Goal: Navigation & Orientation: Find specific page/section

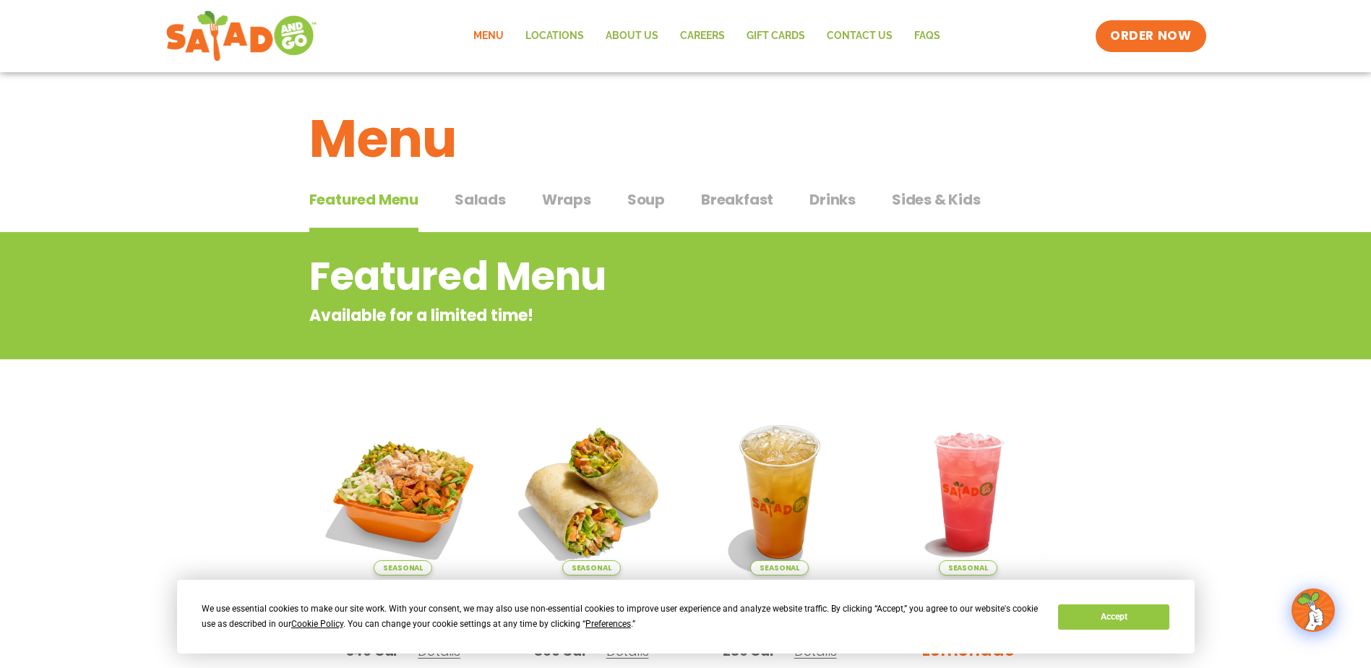
click at [494, 192] on span "Salads" at bounding box center [480, 200] width 51 height 22
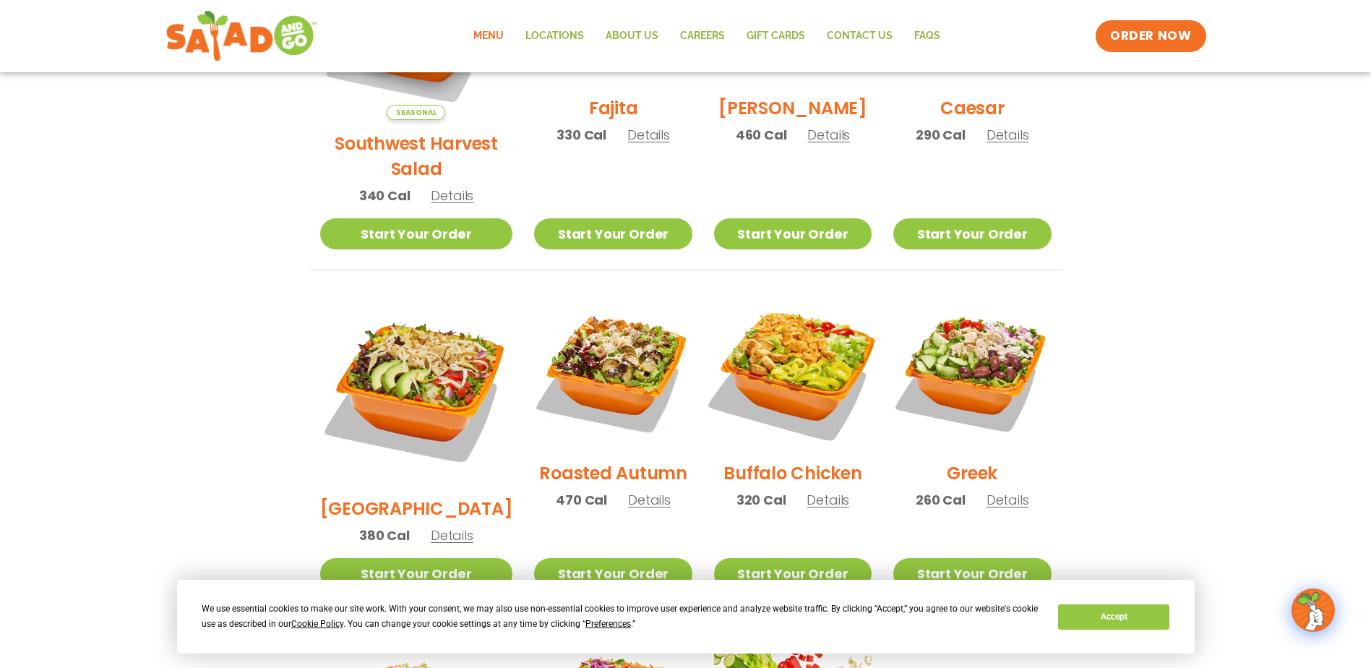
scroll to position [578, 0]
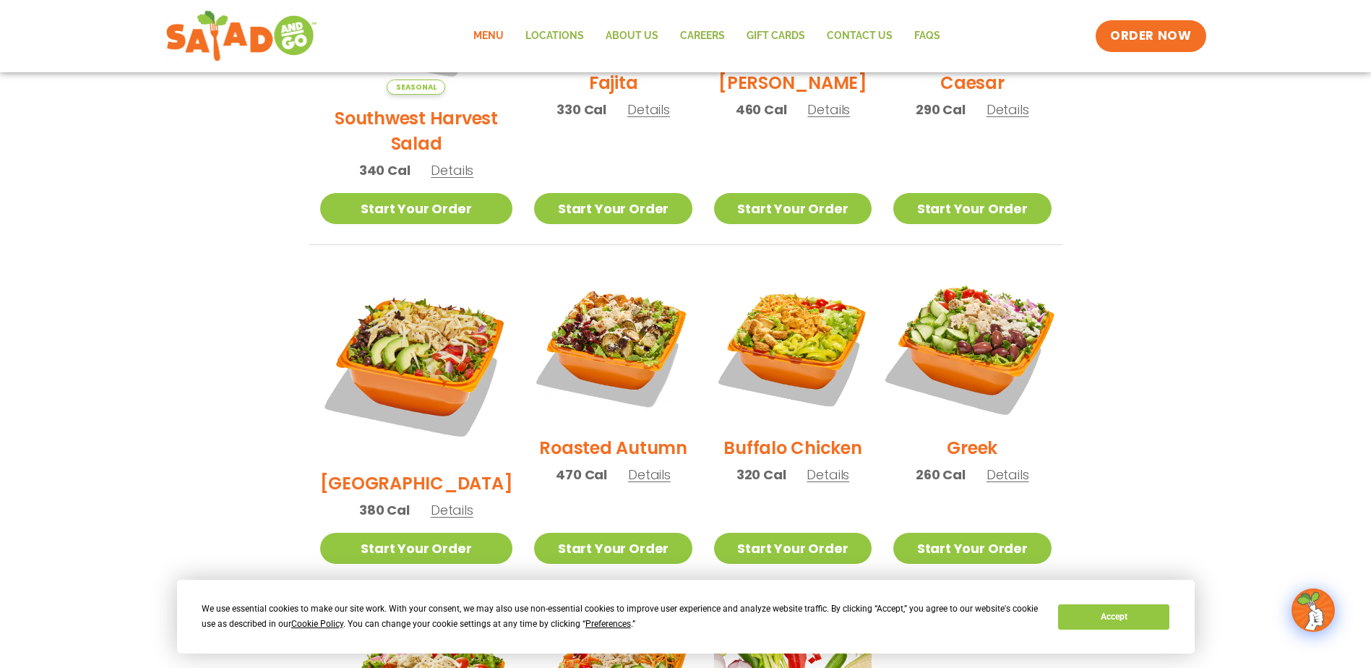
click at [997, 325] on img at bounding box center [972, 345] width 185 height 185
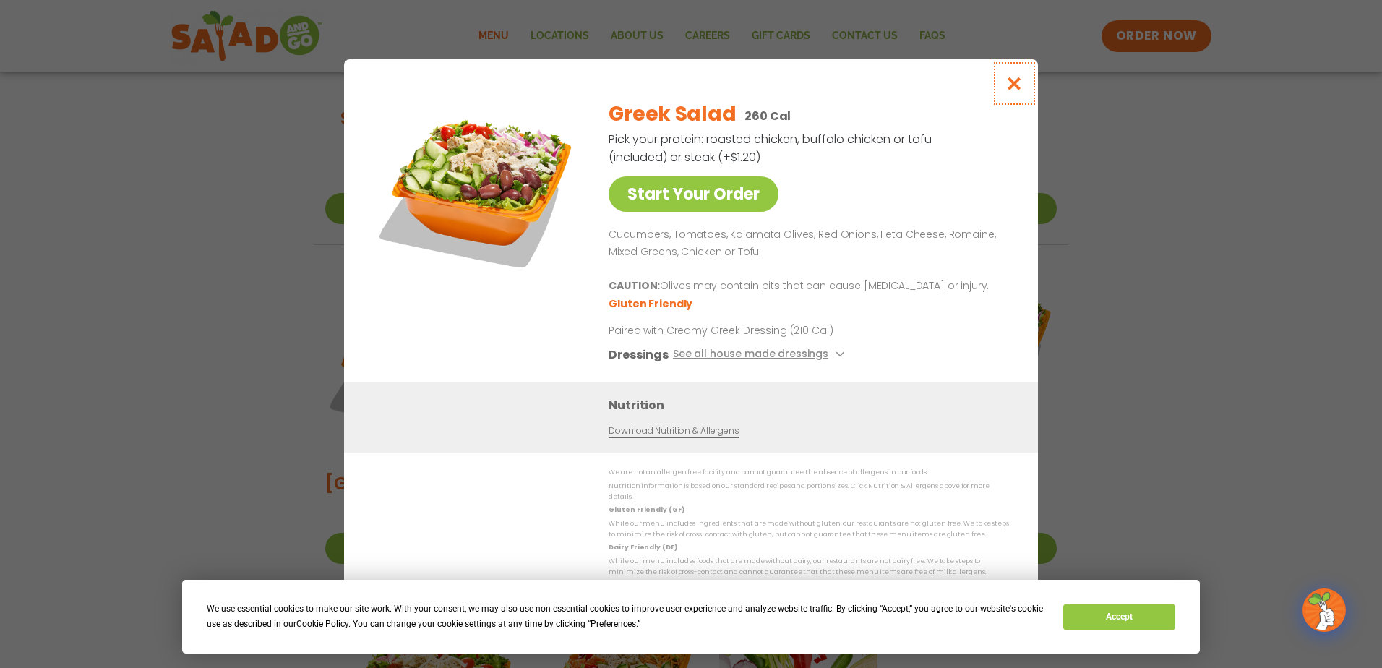
click at [1015, 83] on icon "Close modal" at bounding box center [1014, 83] width 18 height 15
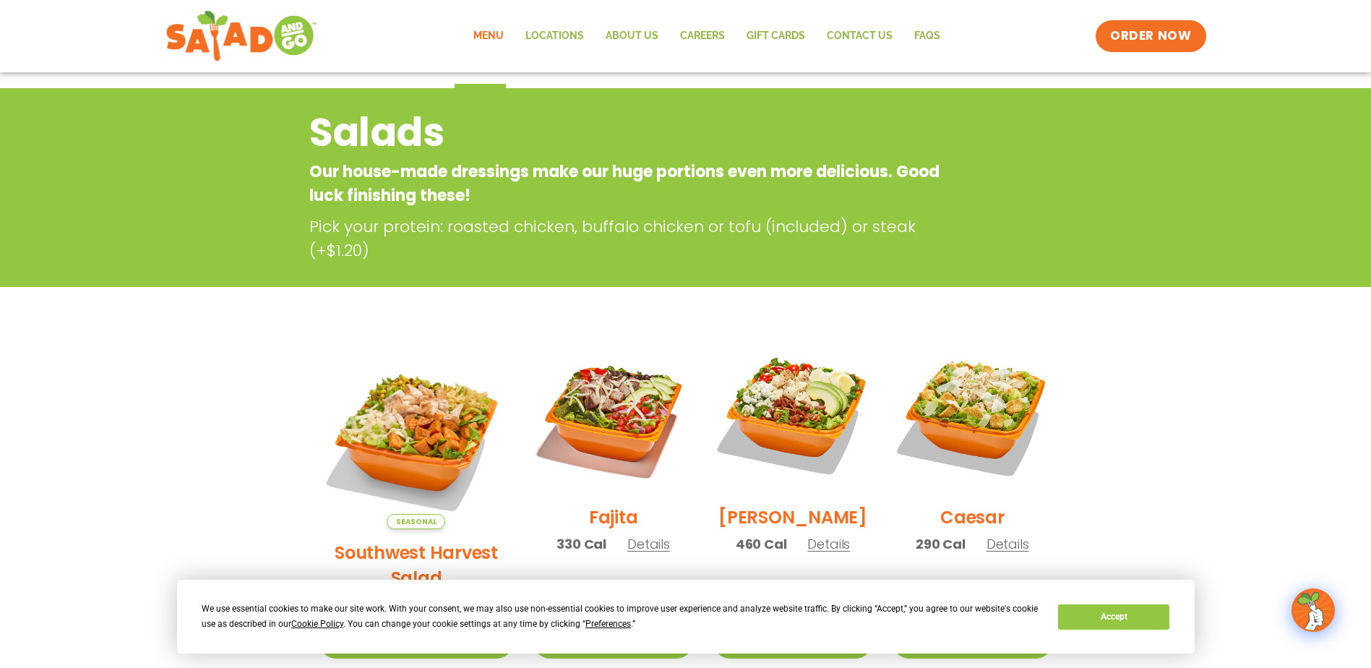
scroll to position [72, 0]
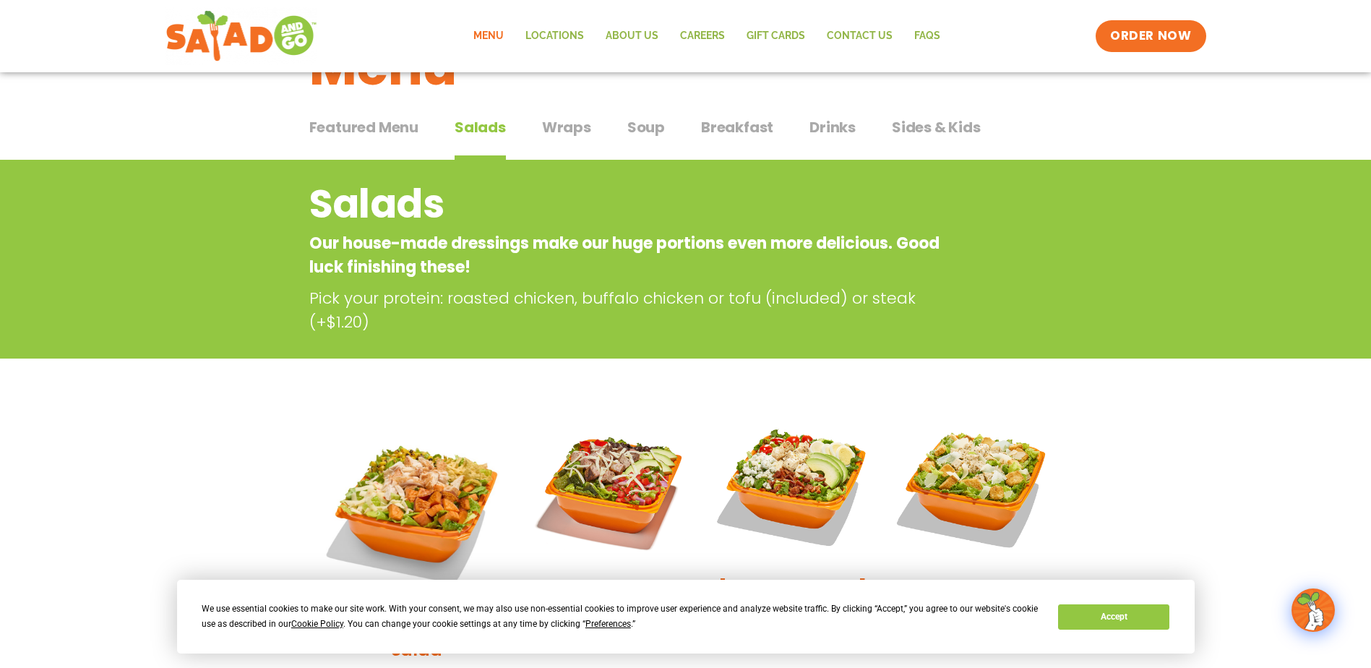
click at [563, 126] on span "Wraps" at bounding box center [566, 127] width 49 height 22
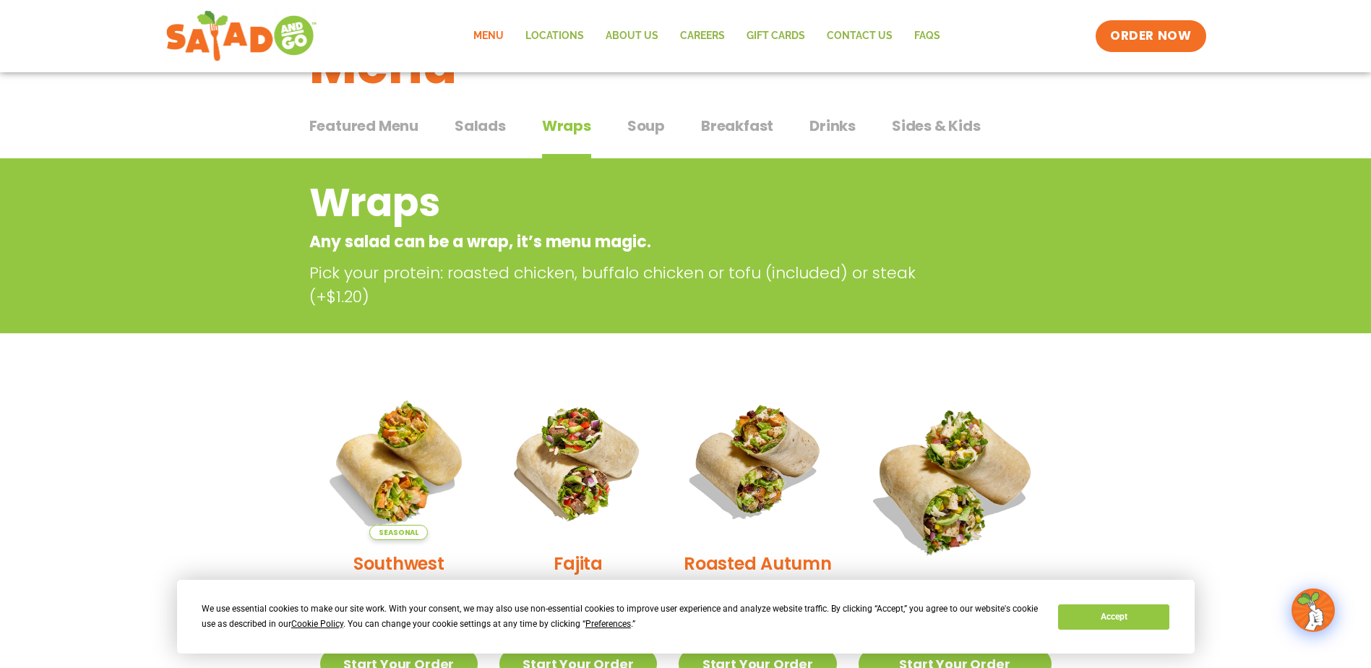
scroll to position [39, 0]
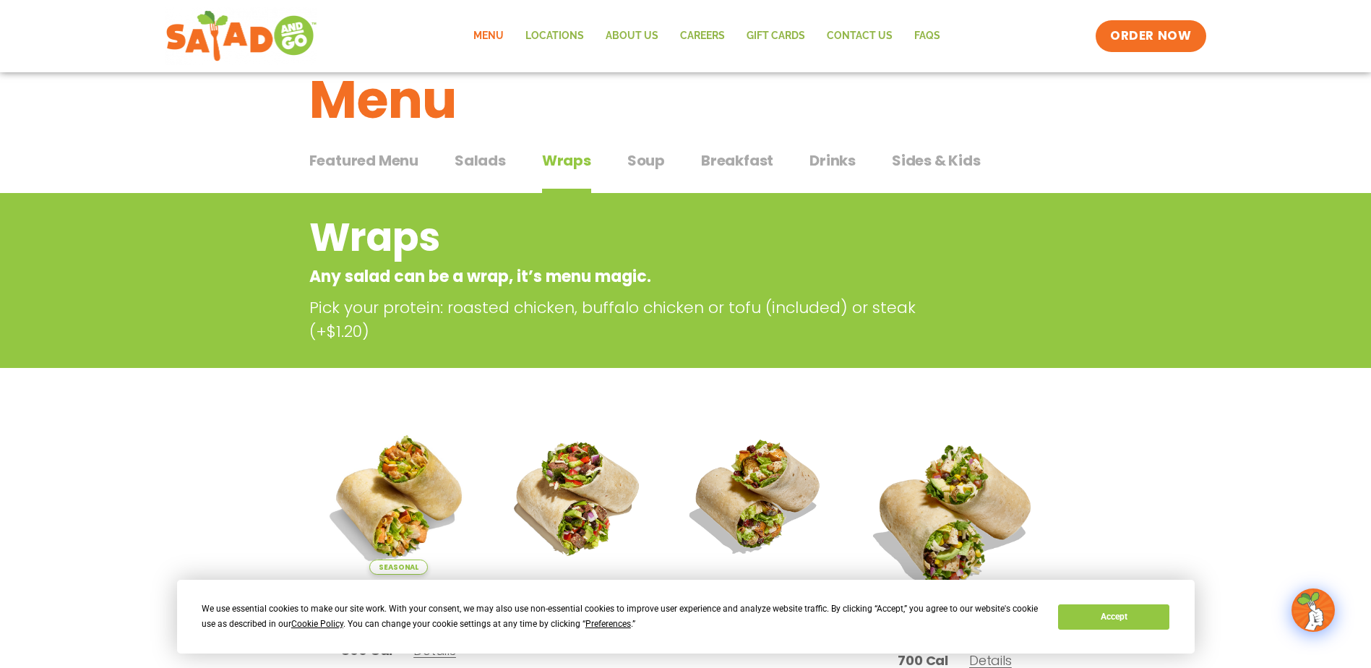
click at [633, 158] on span "Soup" at bounding box center [646, 161] width 38 height 22
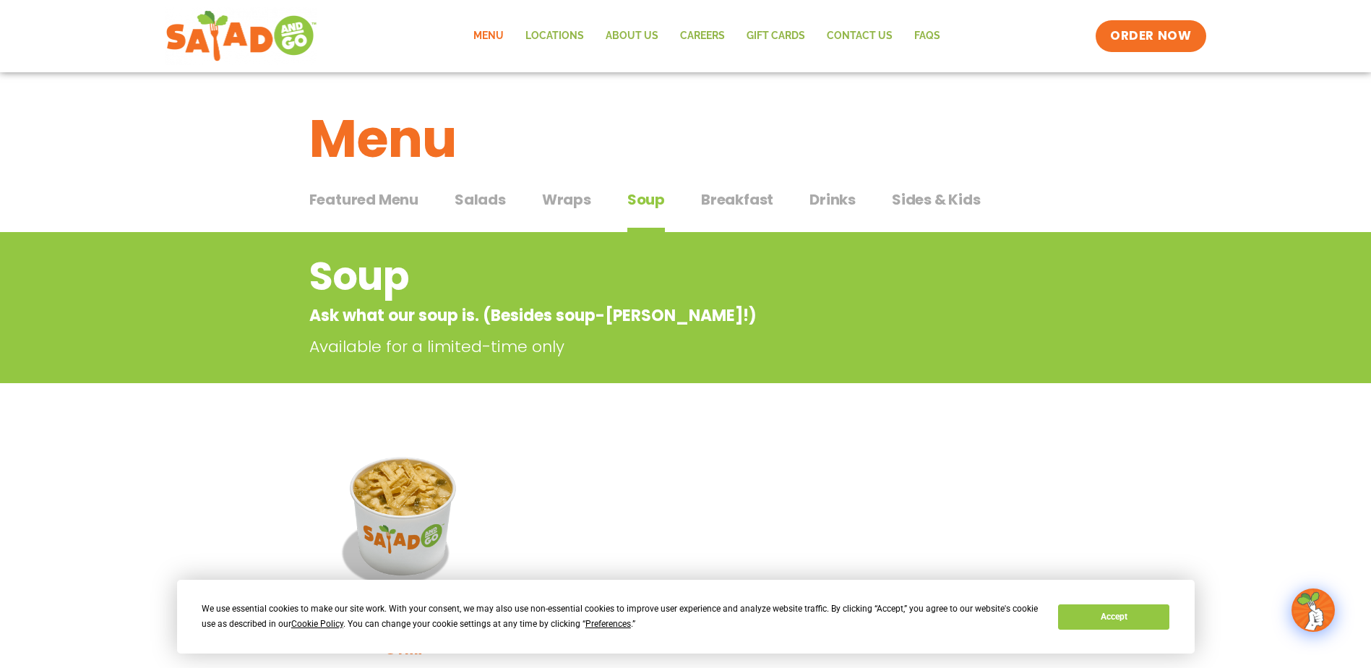
click at [762, 199] on span "Breakfast" at bounding box center [737, 200] width 72 height 22
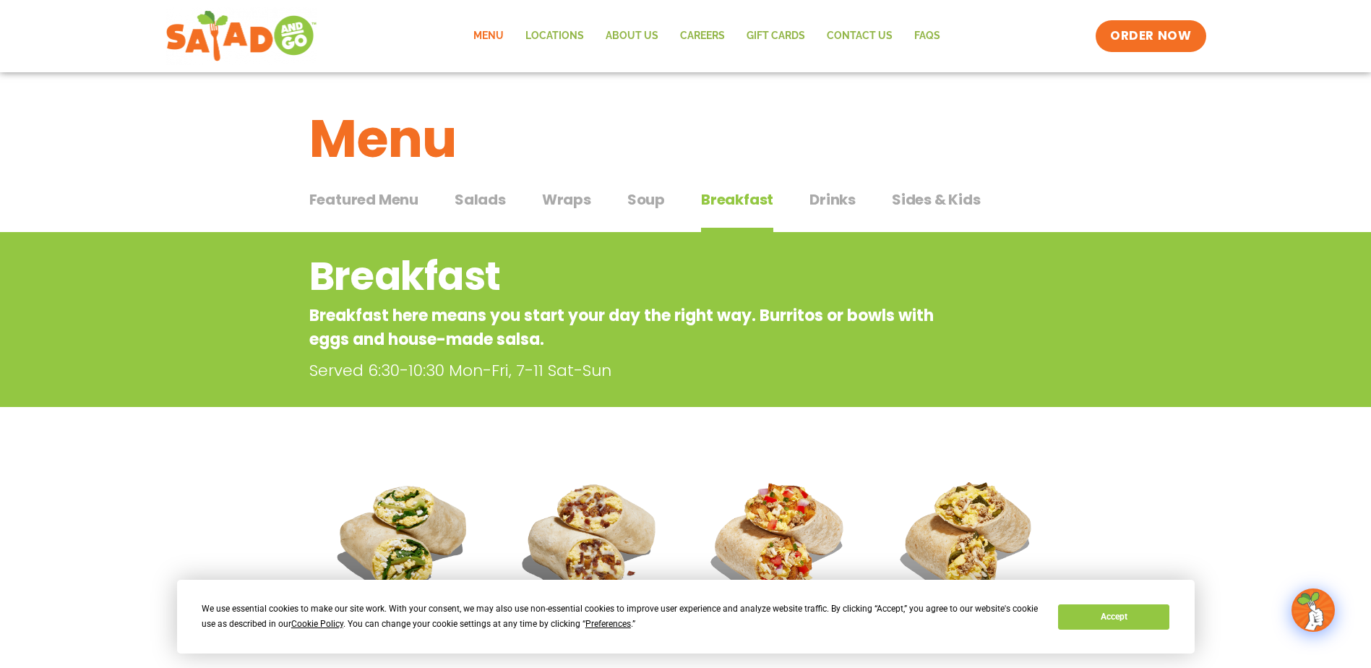
click at [833, 203] on span "Drinks" at bounding box center [833, 200] width 46 height 22
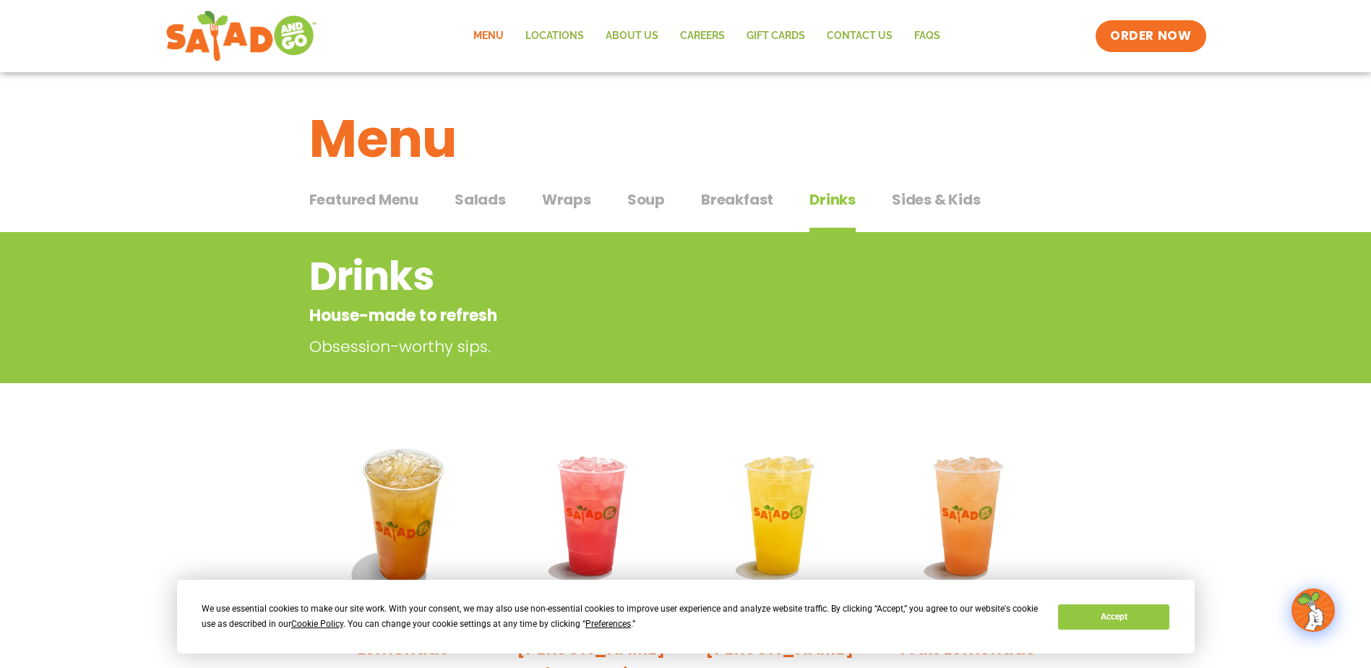
drag, startPoint x: 964, startPoint y: 194, endPoint x: 909, endPoint y: 262, distance: 86.8
click at [950, 213] on button "Sides & Kids Sides & Kids" at bounding box center [936, 211] width 89 height 44
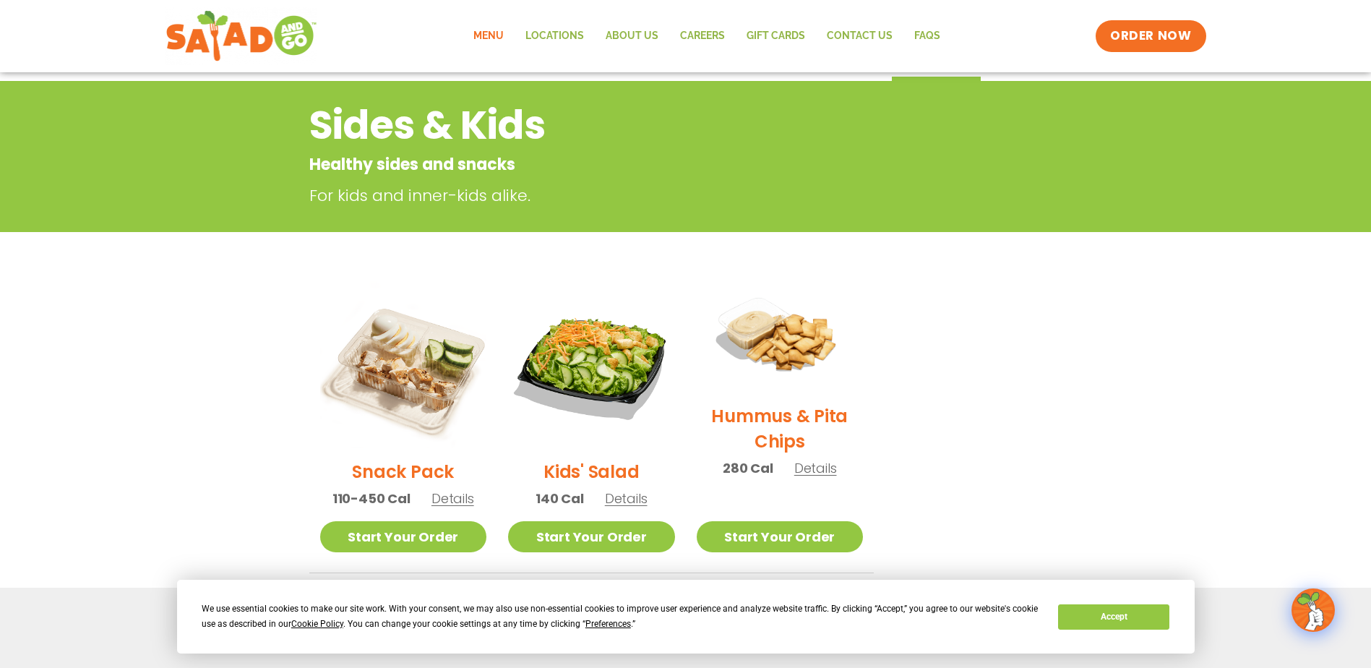
scroll to position [217, 0]
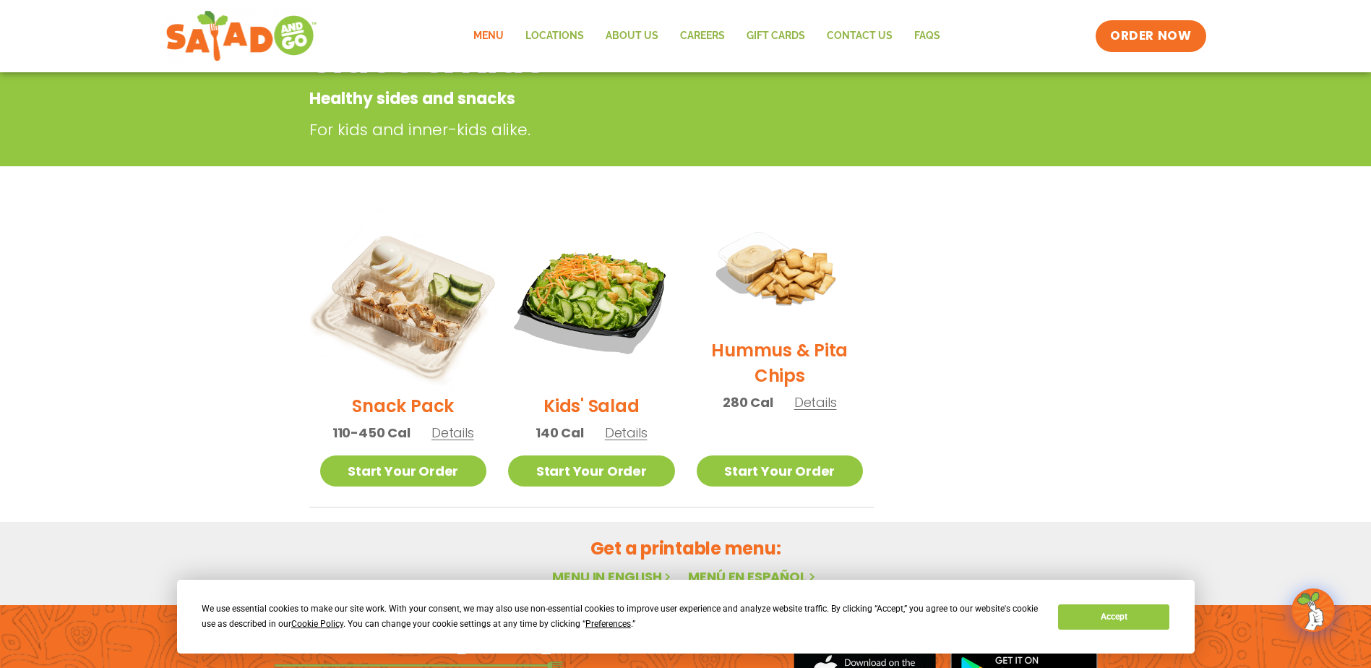
click at [399, 281] on img at bounding box center [403, 299] width 196 height 196
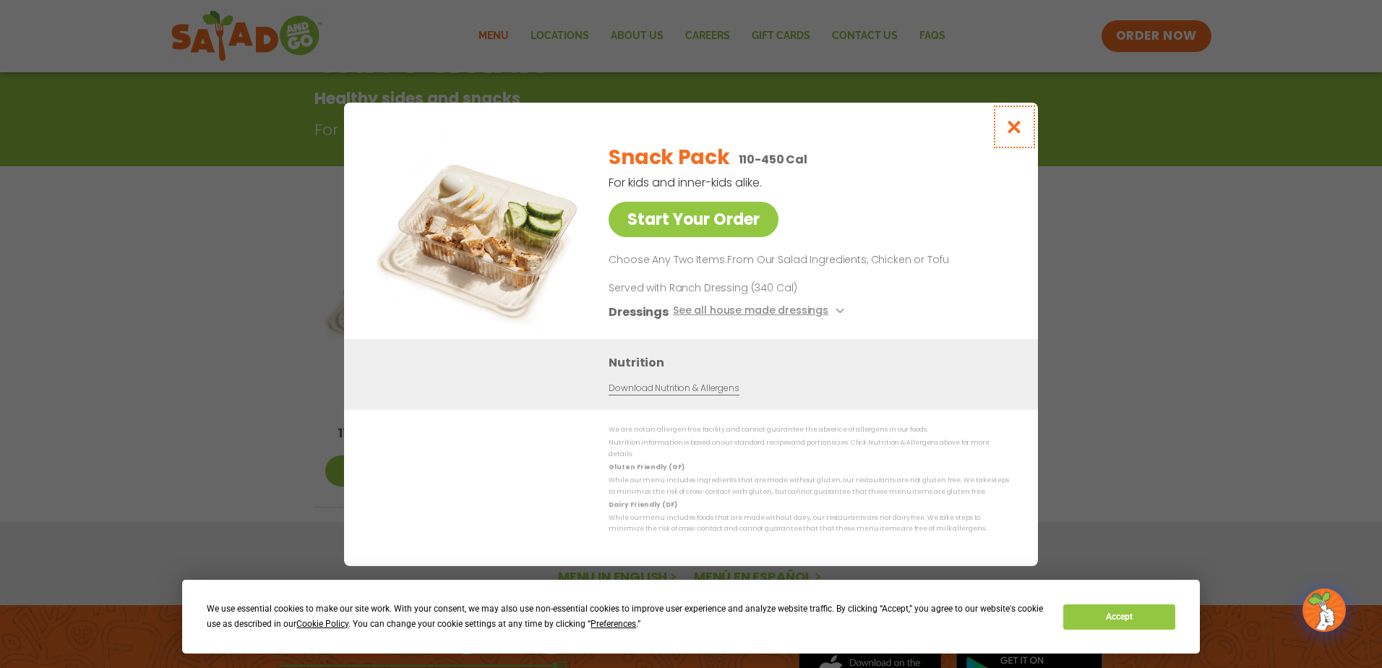
click at [1018, 133] on icon "Close modal" at bounding box center [1014, 126] width 18 height 15
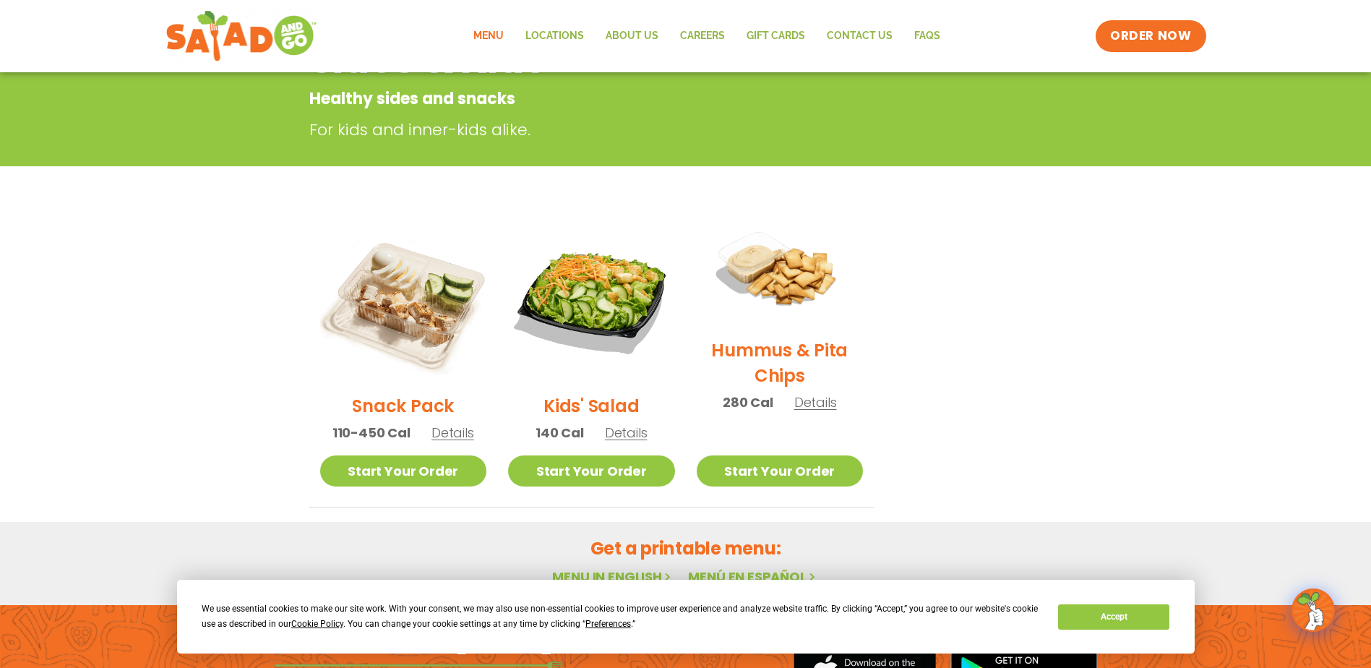
click at [818, 398] on span "Details" at bounding box center [815, 402] width 43 height 18
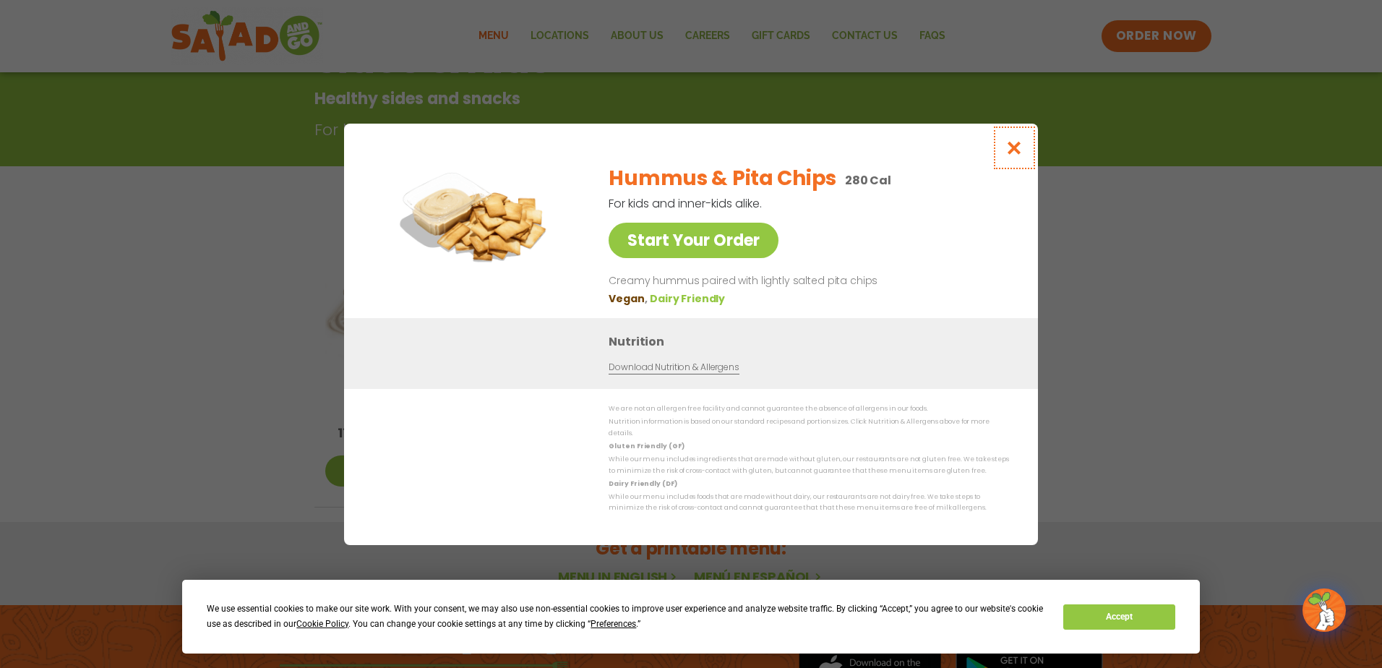
click at [1011, 147] on icon "Close modal" at bounding box center [1014, 147] width 18 height 15
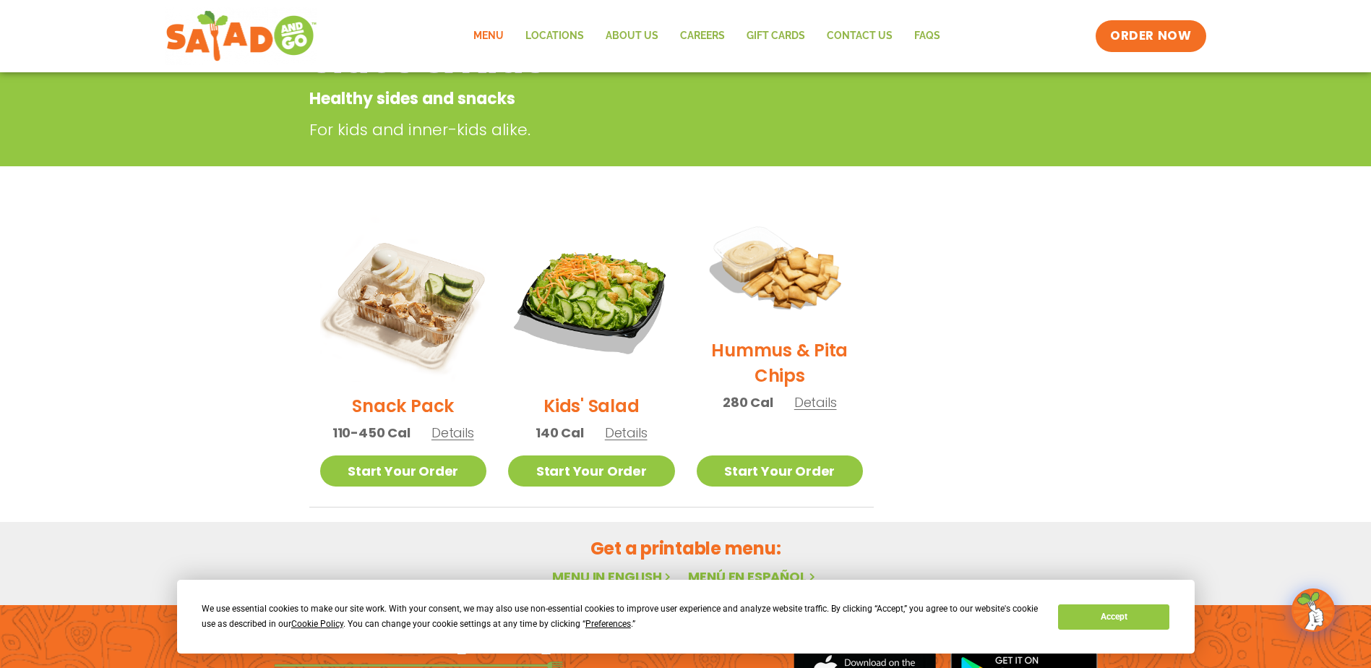
click at [775, 270] on img at bounding box center [780, 271] width 192 height 134
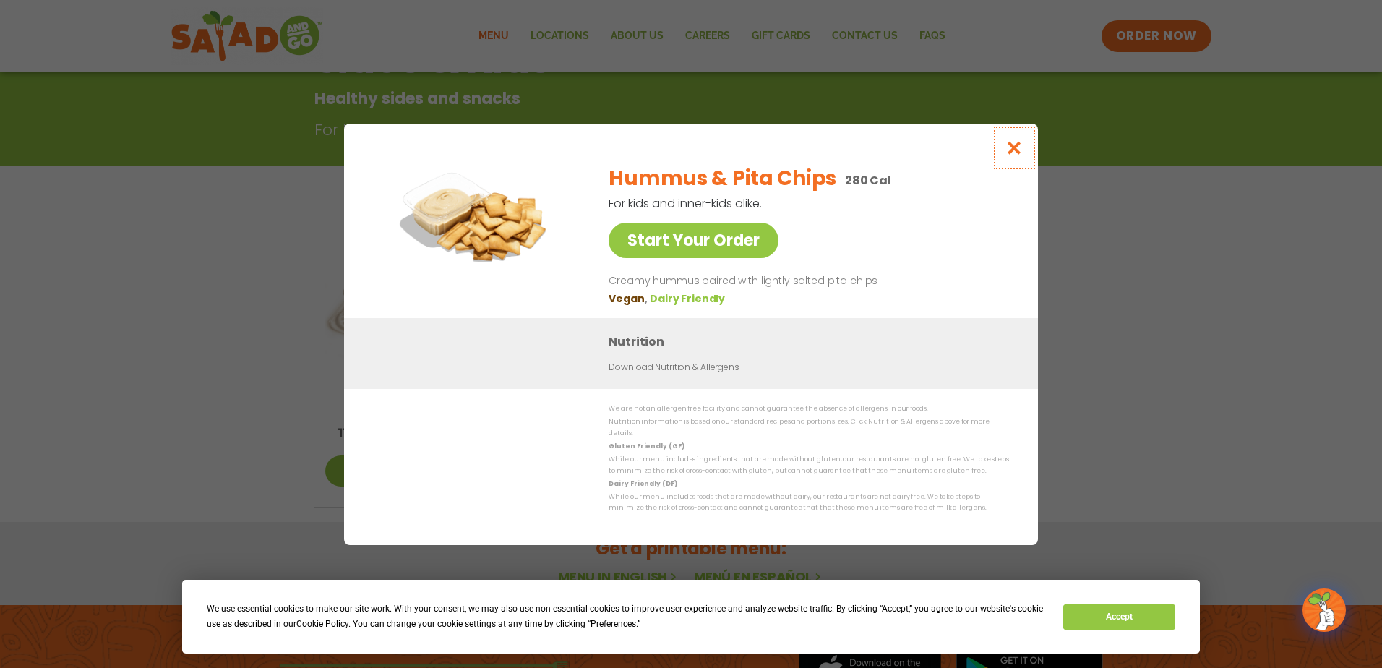
click at [1013, 152] on icon "Close modal" at bounding box center [1014, 147] width 18 height 15
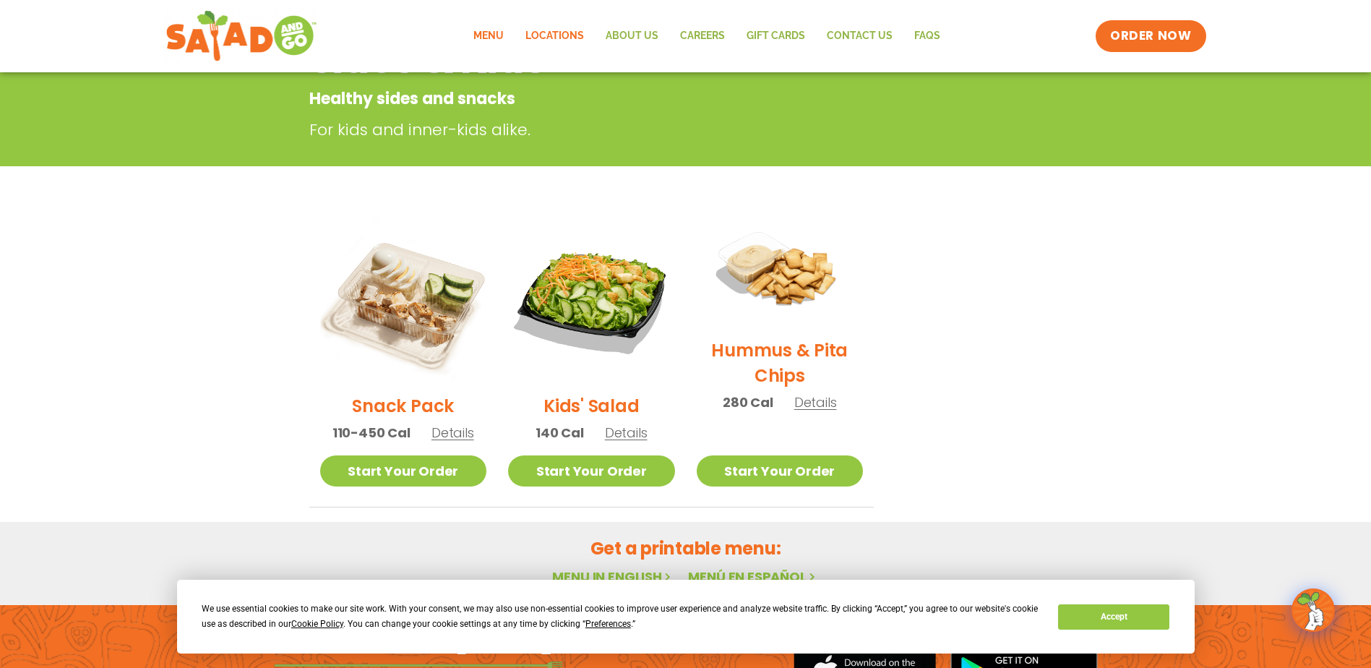
click at [562, 32] on link "Locations" at bounding box center [555, 36] width 80 height 33
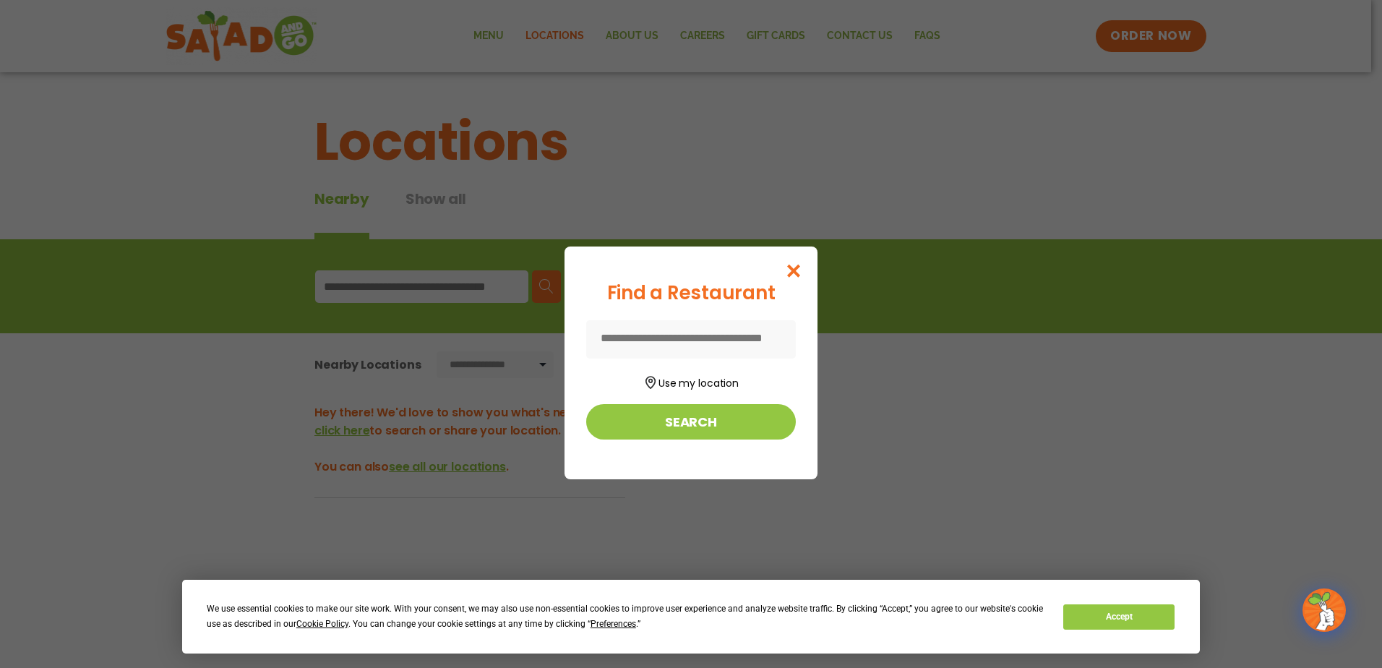
drag, startPoint x: 0, startPoint y: 0, endPoint x: 491, endPoint y: 30, distance: 491.7
click at [491, 30] on div "Find a Restaurant Use my location Search" at bounding box center [691, 334] width 1382 height 668
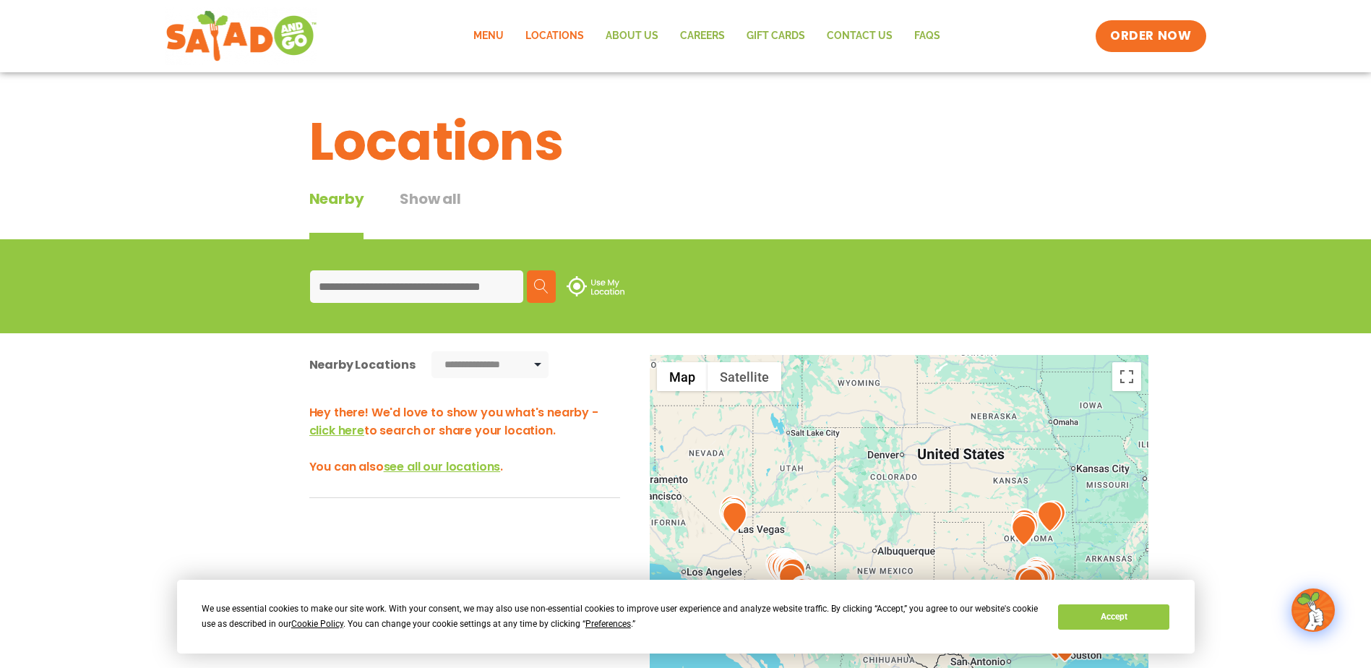
click at [484, 29] on link "Menu" at bounding box center [489, 36] width 52 height 33
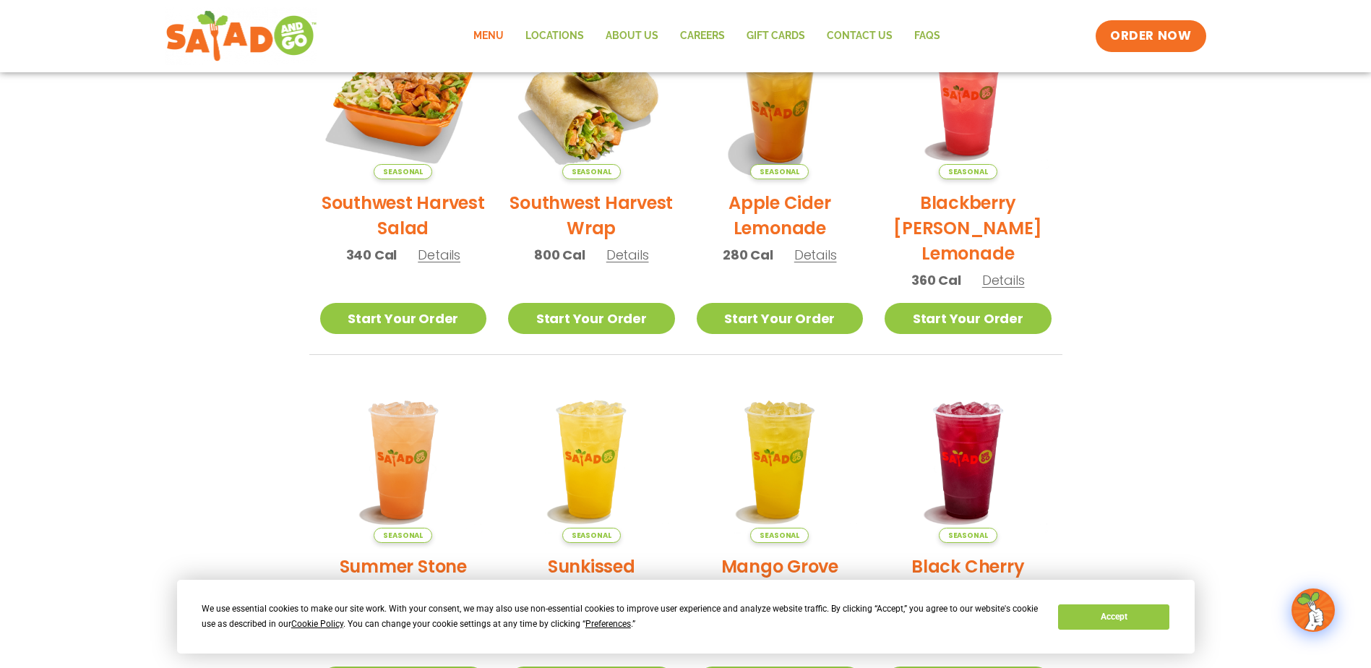
scroll to position [361, 0]
